Goal: Information Seeking & Learning: Learn about a topic

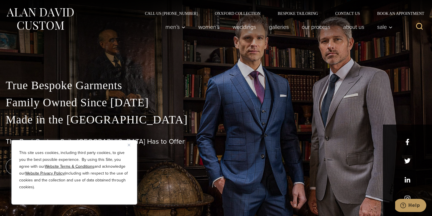
click at [127, 145] on div "This site uses cookies, including third party cookies, to give you the best pos…" at bounding box center [74, 172] width 126 height 65
click at [129, 146] on img "Close" at bounding box center [129, 145] width 3 height 3
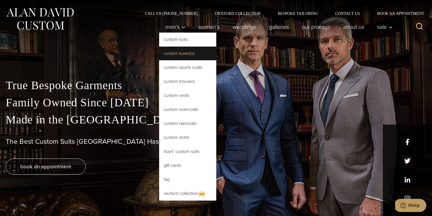
click at [184, 51] on link "Custom Tuxedos" at bounding box center [187, 54] width 57 height 14
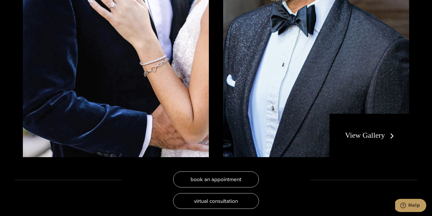
scroll to position [1147, 0]
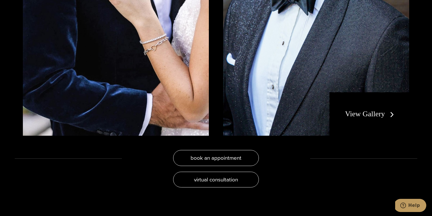
click at [377, 120] on div "View Gallery" at bounding box center [370, 113] width 80 height 43
click at [377, 113] on link "View Gallery" at bounding box center [371, 114] width 51 height 8
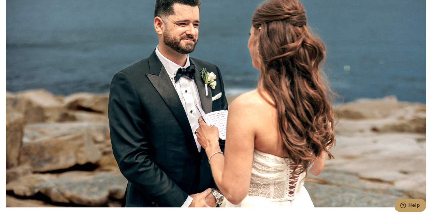
scroll to position [2730, 0]
